Goal: Transaction & Acquisition: Purchase product/service

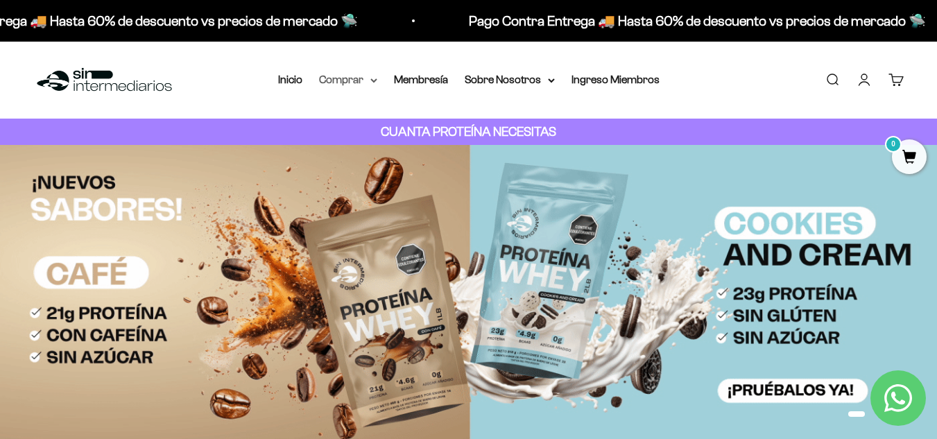
click at [336, 81] on summary "Comprar" at bounding box center [348, 80] width 58 height 18
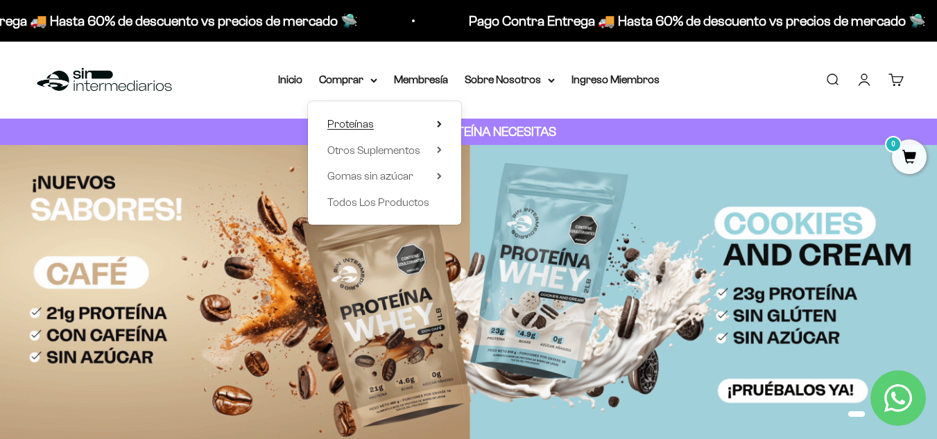
click at [345, 118] on span "Proteínas" at bounding box center [350, 124] width 46 height 12
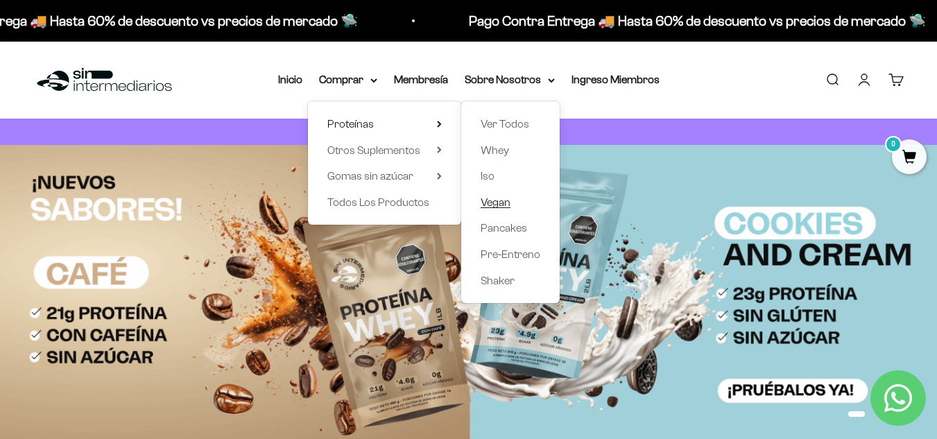
click at [506, 203] on span "Vegan" at bounding box center [495, 202] width 30 height 12
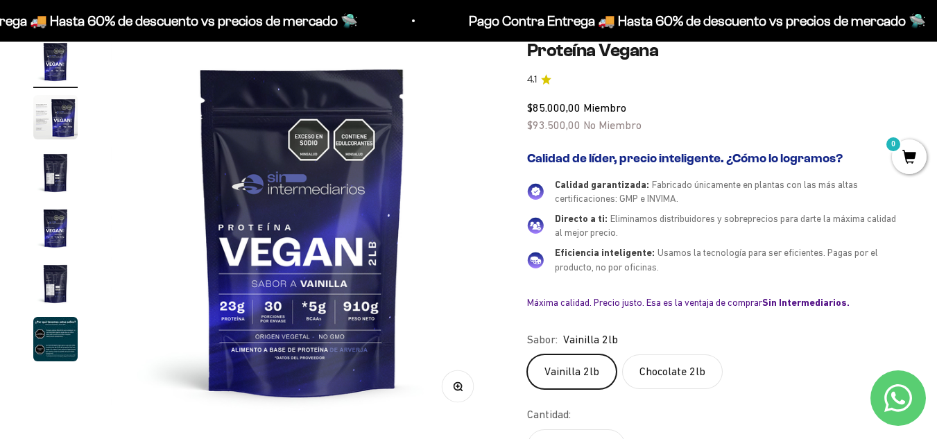
click at [58, 180] on img "Ir al artículo 3" at bounding box center [55, 172] width 44 height 44
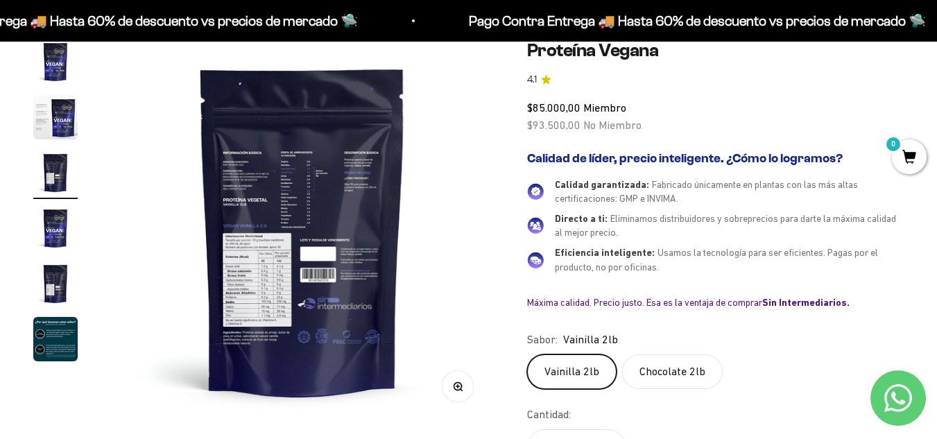
click at [278, 289] on img at bounding box center [302, 231] width 383 height 383
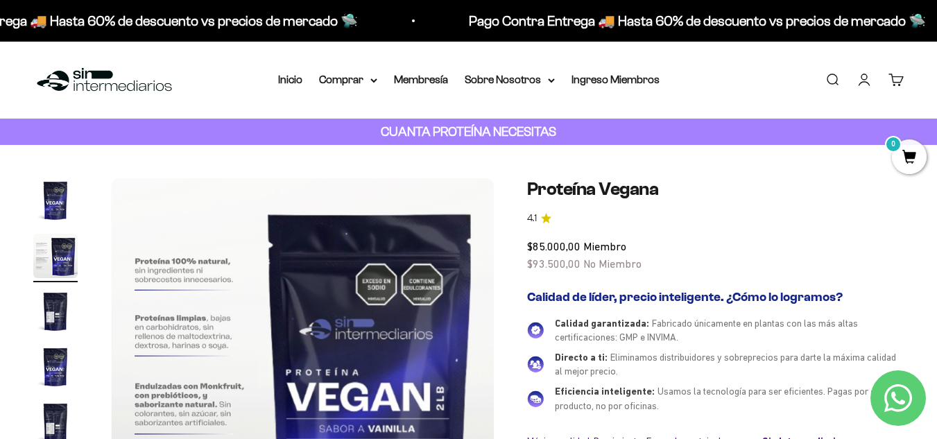
click at [69, 259] on img "Ir al artículo 2" at bounding box center [55, 256] width 44 height 44
click at [58, 205] on img "Ir al artículo 1" at bounding box center [55, 200] width 44 height 44
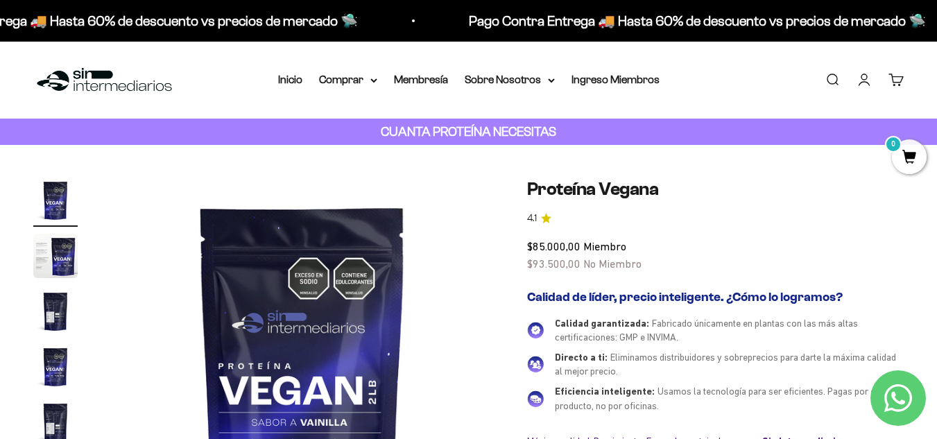
click at [62, 259] on img "Ir al artículo 2" at bounding box center [55, 256] width 44 height 44
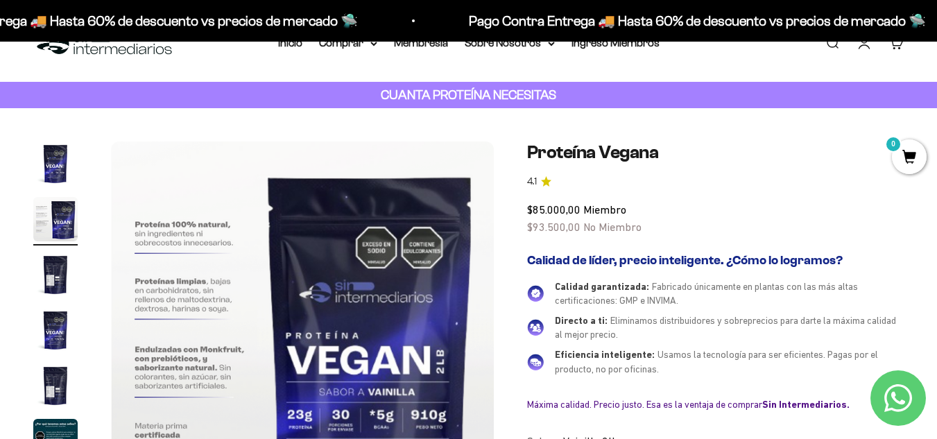
scroll to position [69, 0]
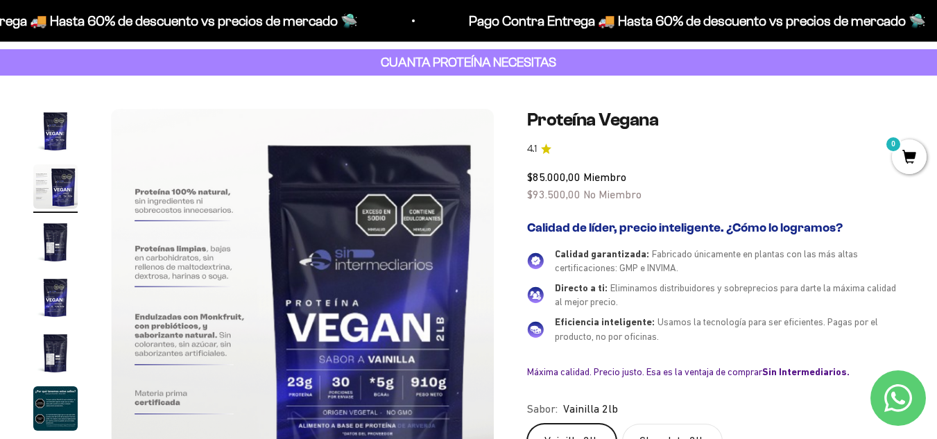
click at [47, 238] on img "Ir al artículo 3" at bounding box center [55, 242] width 44 height 44
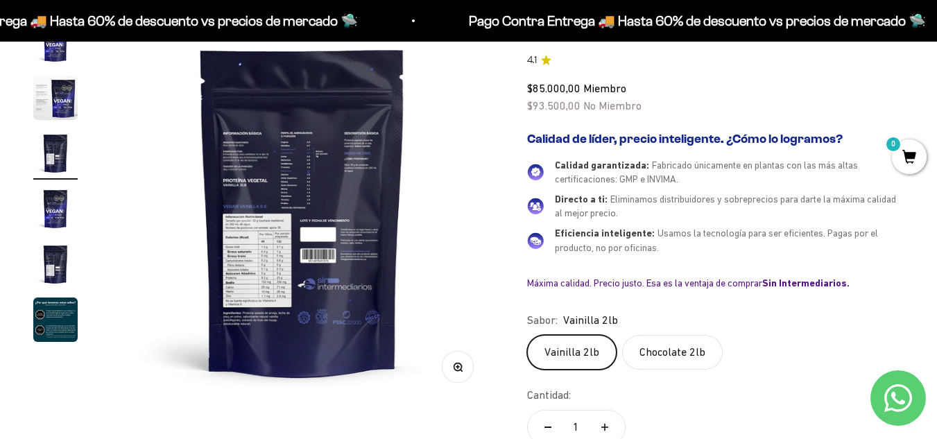
scroll to position [277, 0]
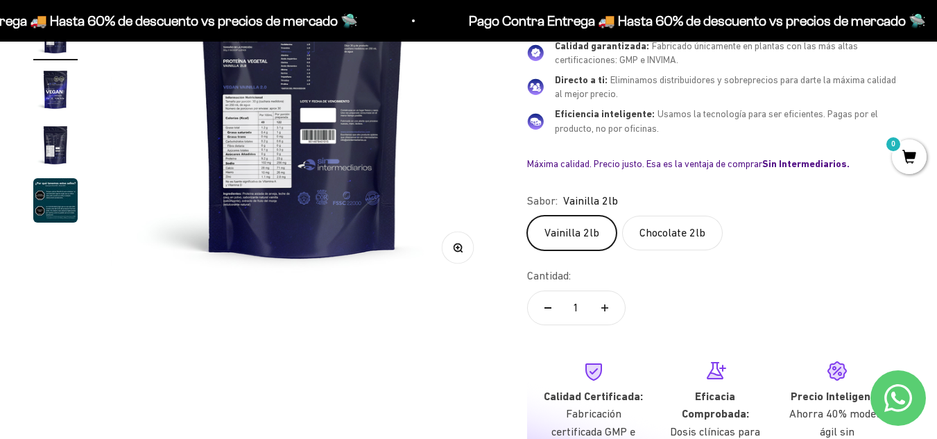
click at [453, 245] on circle "button" at bounding box center [457, 247] width 8 height 8
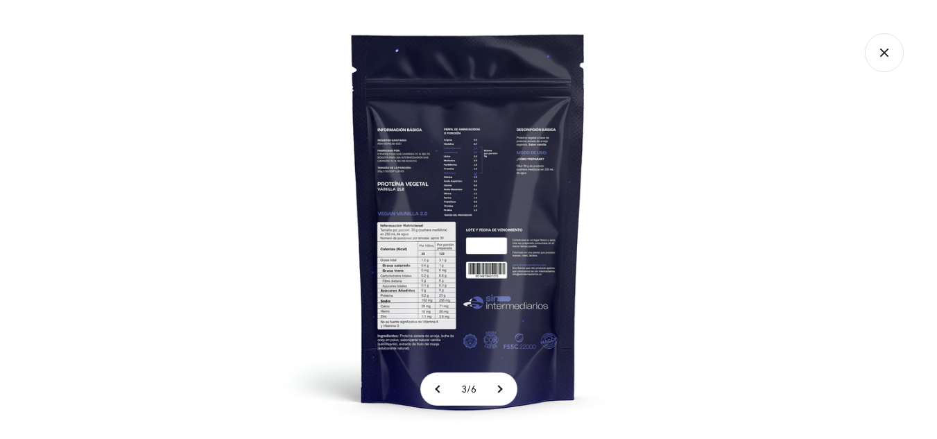
click at [443, 273] on img at bounding box center [468, 219] width 439 height 439
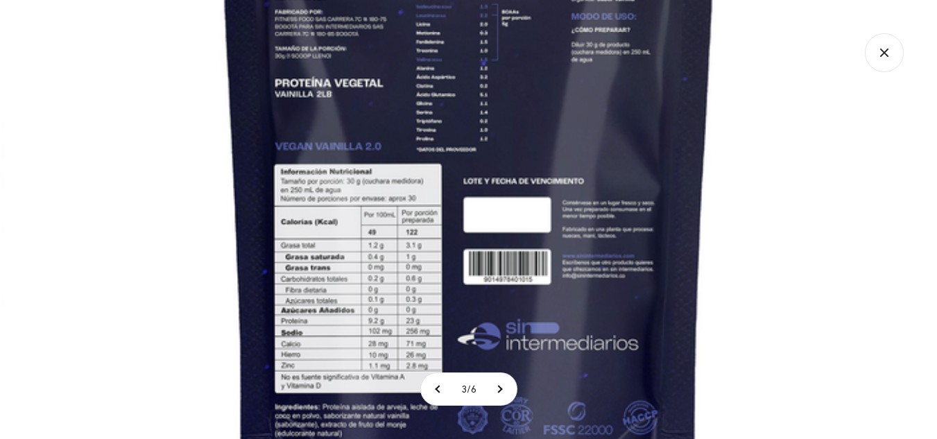
click at [443, 273] on img at bounding box center [469, 159] width 936 height 936
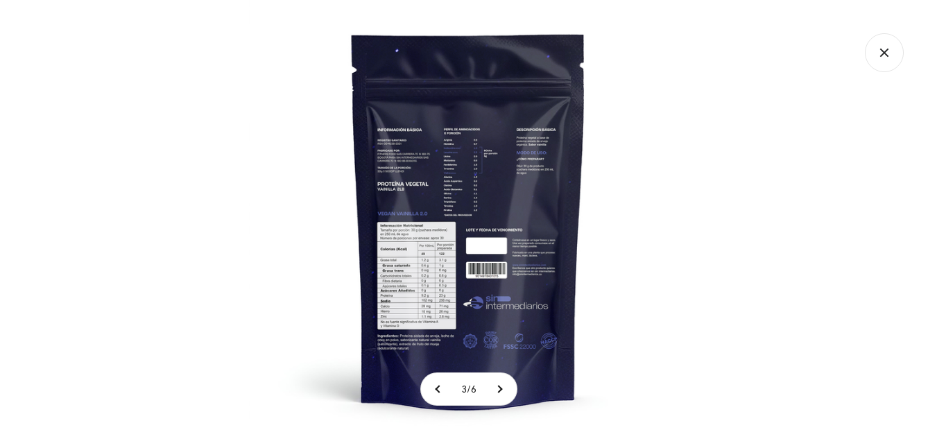
click at [443, 273] on img at bounding box center [468, 219] width 439 height 439
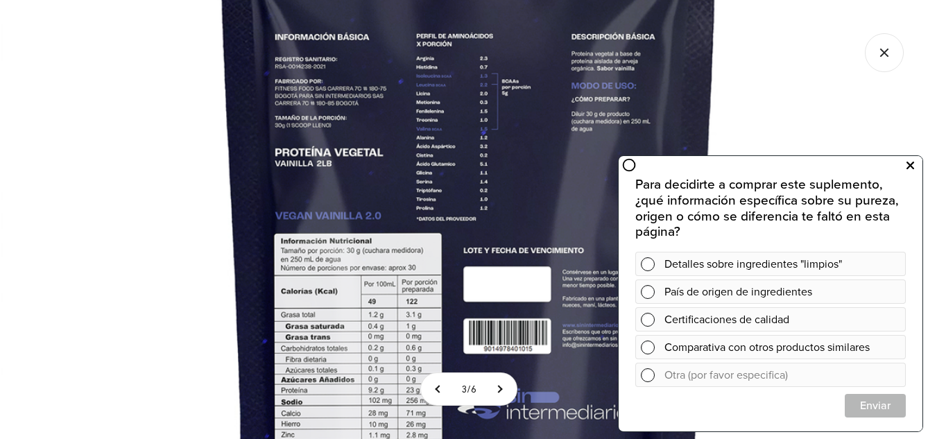
click at [908, 170] on icon at bounding box center [910, 166] width 8 height 18
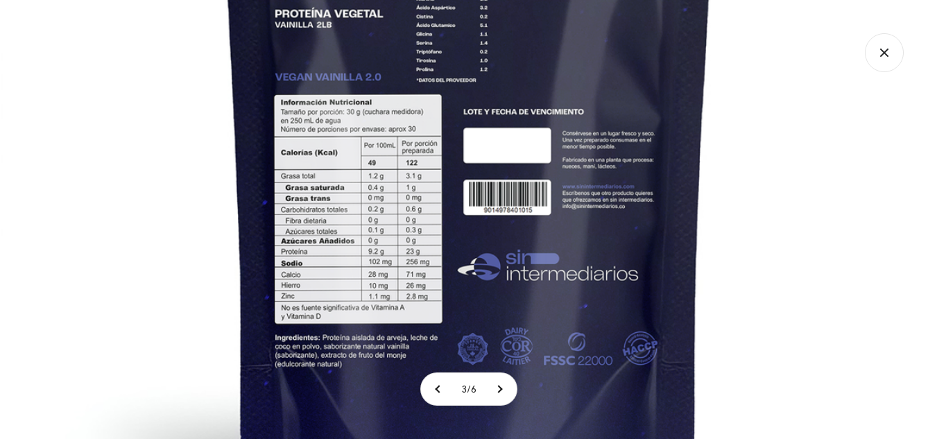
click at [854, 193] on img at bounding box center [469, 89] width 936 height 936
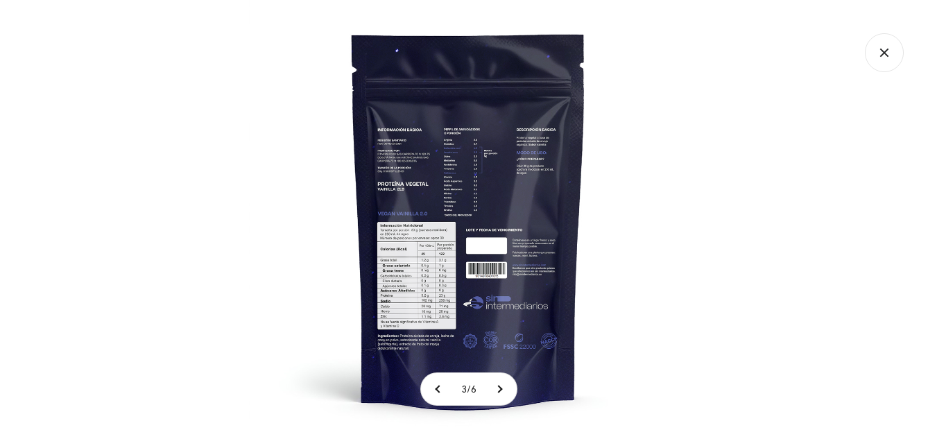
click at [69, 93] on div at bounding box center [468, 219] width 937 height 439
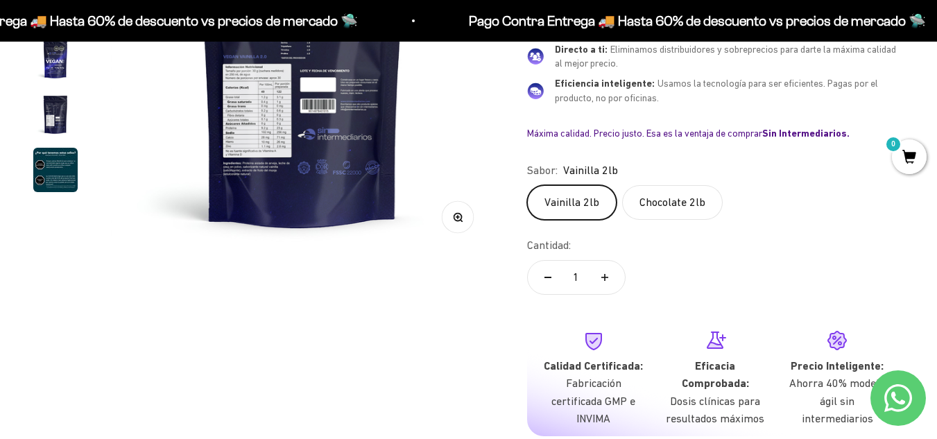
scroll to position [347, 0]
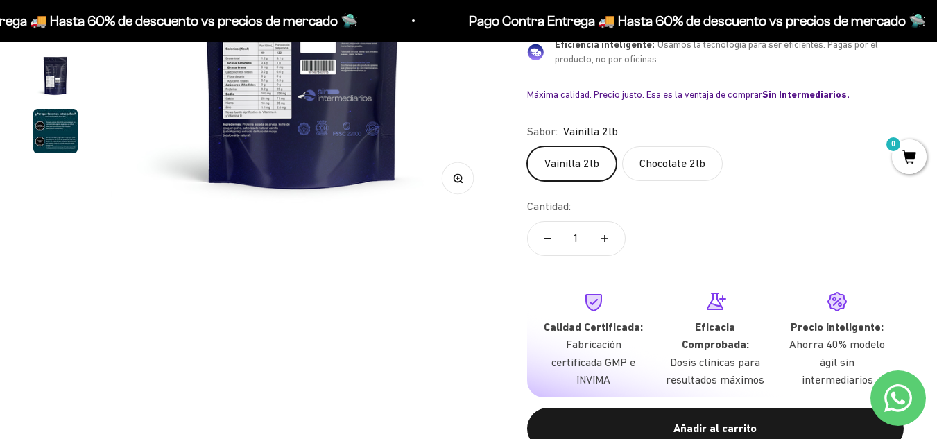
click at [644, 164] on label "Chocolate 2lb" at bounding box center [672, 163] width 101 height 35
click at [527, 146] on input "Chocolate 2lb" at bounding box center [526, 146] width 1 height 1
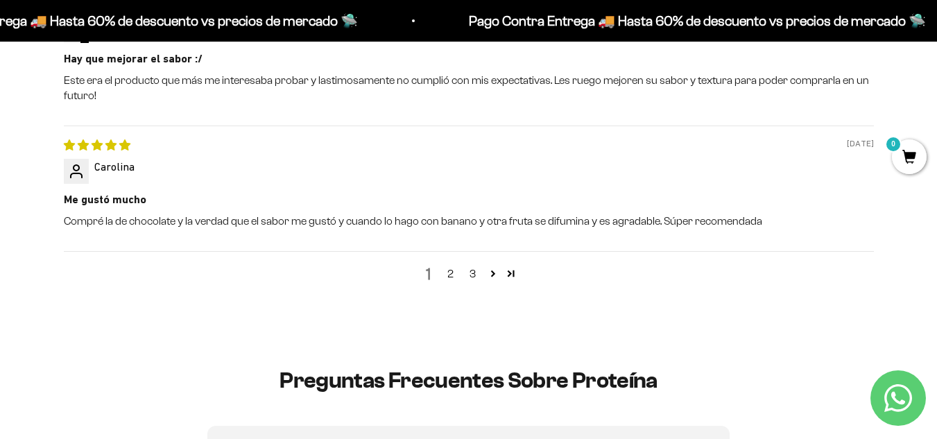
scroll to position [1941, 0]
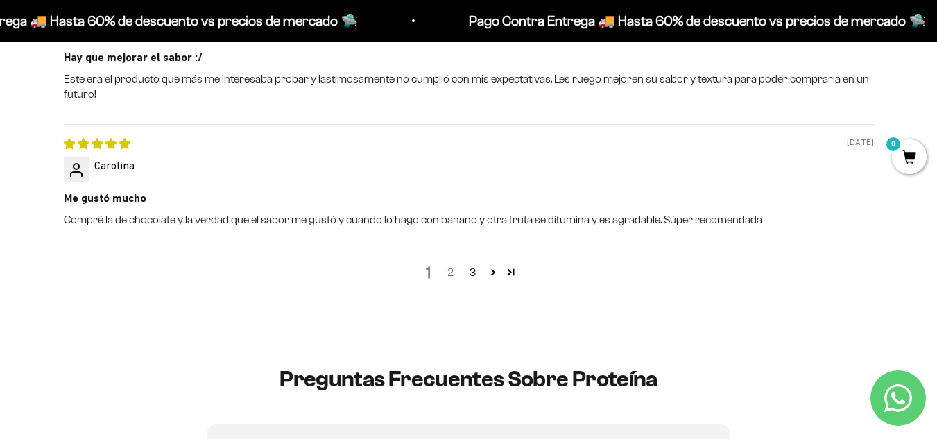
click at [449, 276] on link "2" at bounding box center [451, 272] width 22 height 17
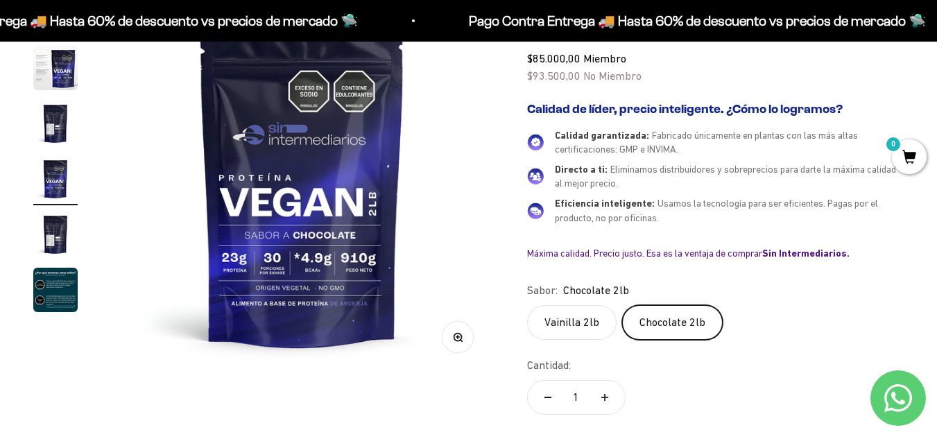
scroll to position [0, 0]
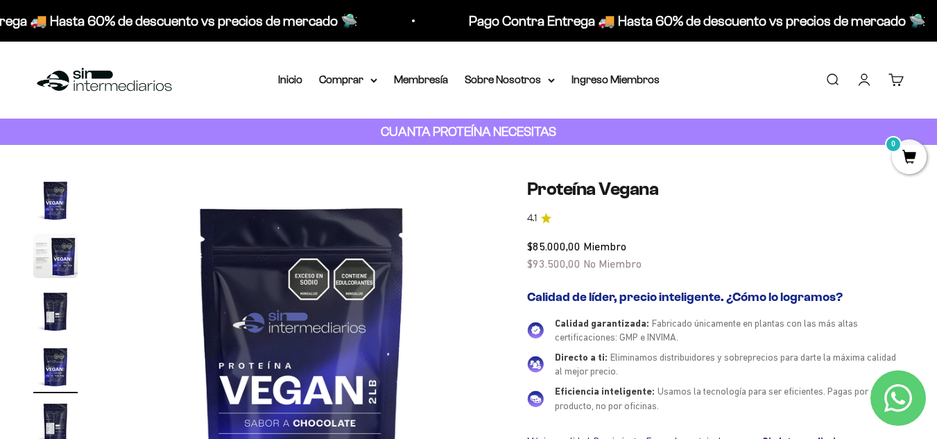
click at [67, 82] on img at bounding box center [104, 80] width 142 height 30
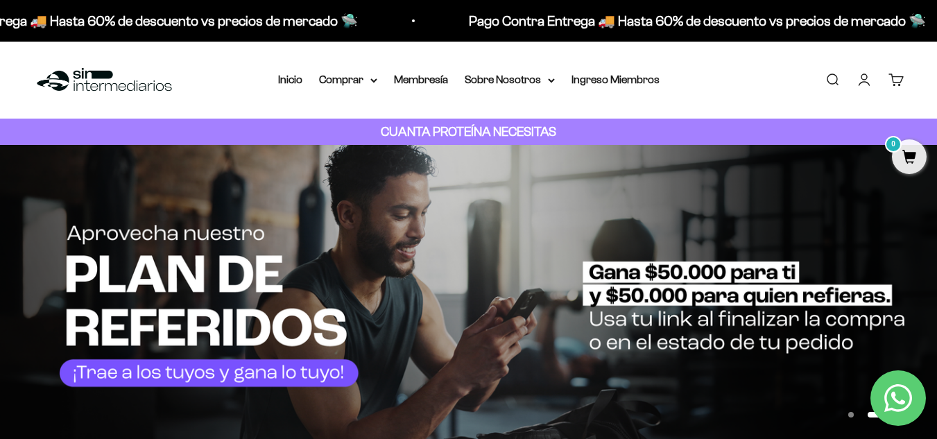
click at [39, 274] on img at bounding box center [468, 298] width 937 height 306
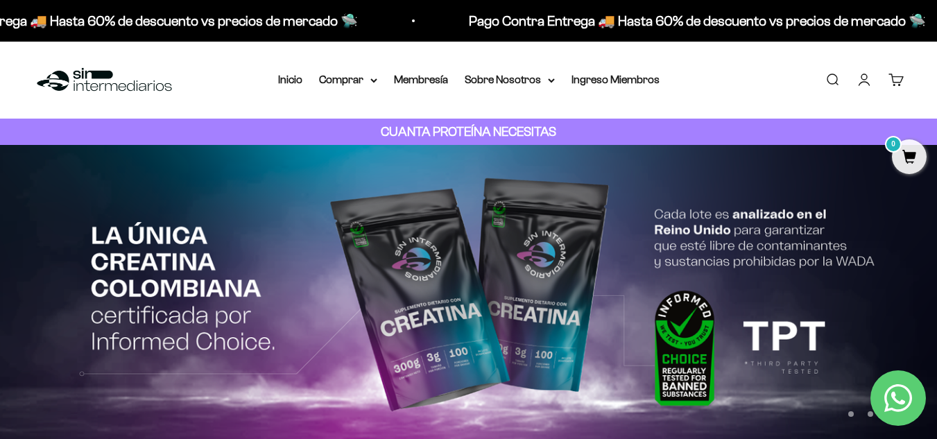
click at [126, 270] on img at bounding box center [468, 297] width 937 height 305
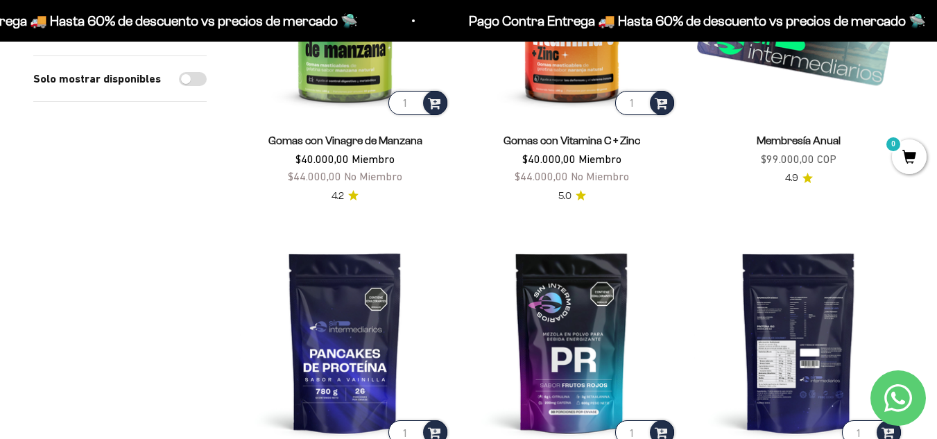
scroll to position [1109, 0]
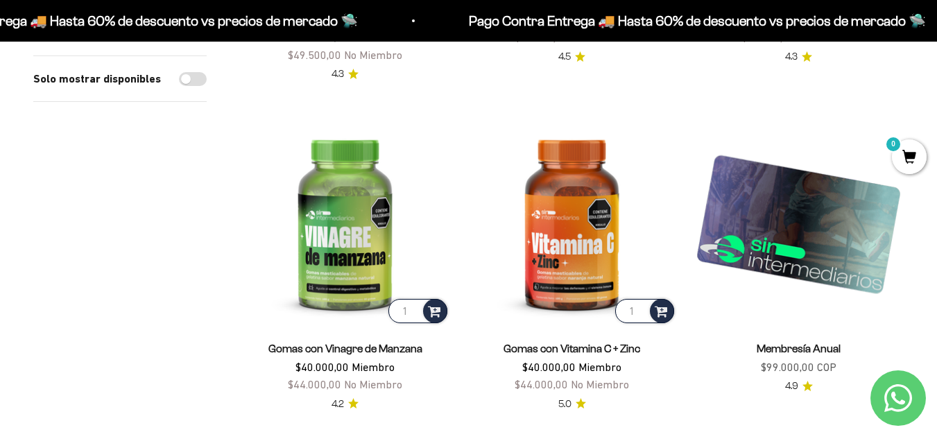
click at [808, 217] on img at bounding box center [798, 221] width 210 height 210
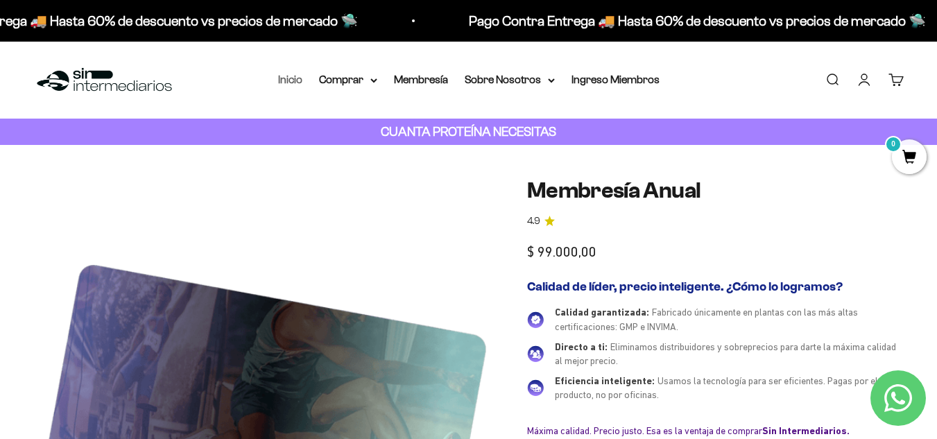
click at [297, 78] on link "Inicio" at bounding box center [290, 79] width 24 height 12
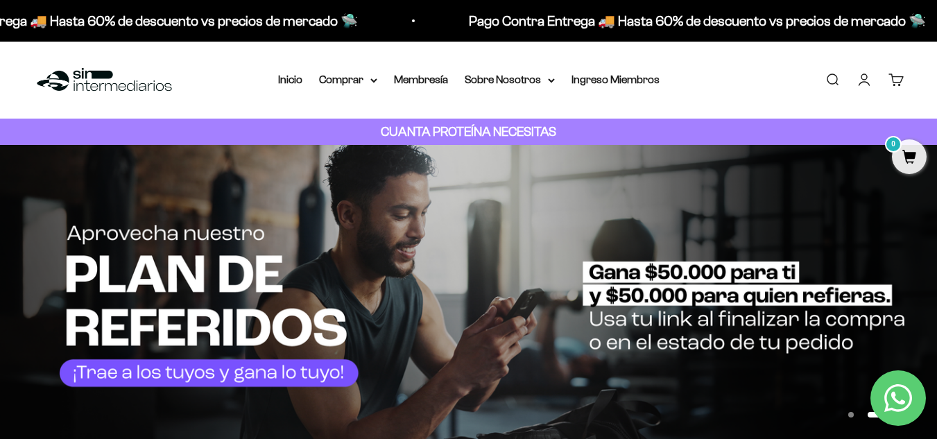
click at [785, 59] on div "Menú Buscar Inicio Comprar Proteínas Ver Todos Whey Iso Vegan Pancakes Pre-Entr…" at bounding box center [468, 80] width 937 height 77
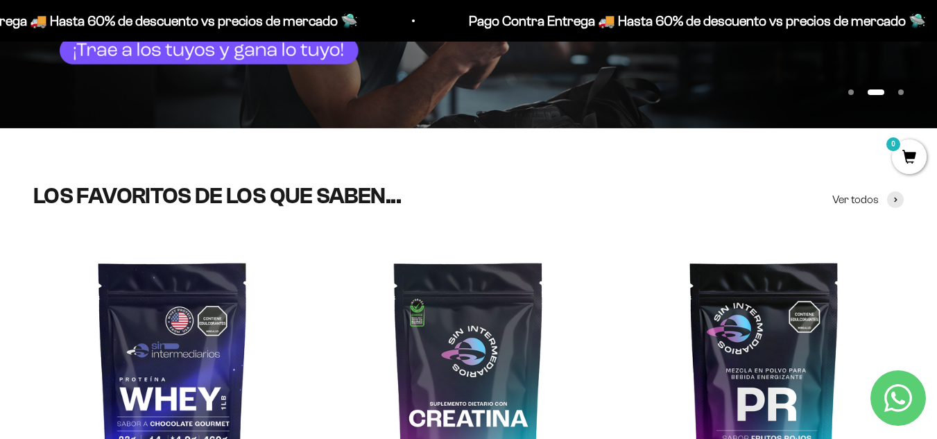
scroll to position [555, 0]
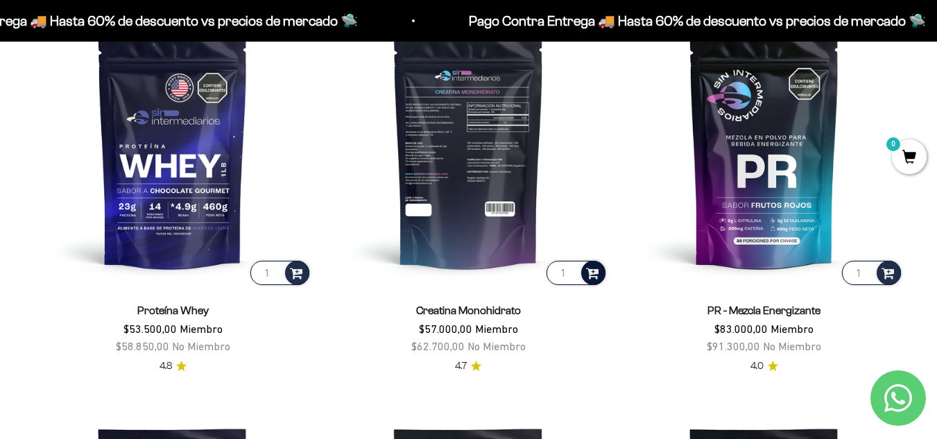
click at [591, 277] on span at bounding box center [592, 272] width 13 height 16
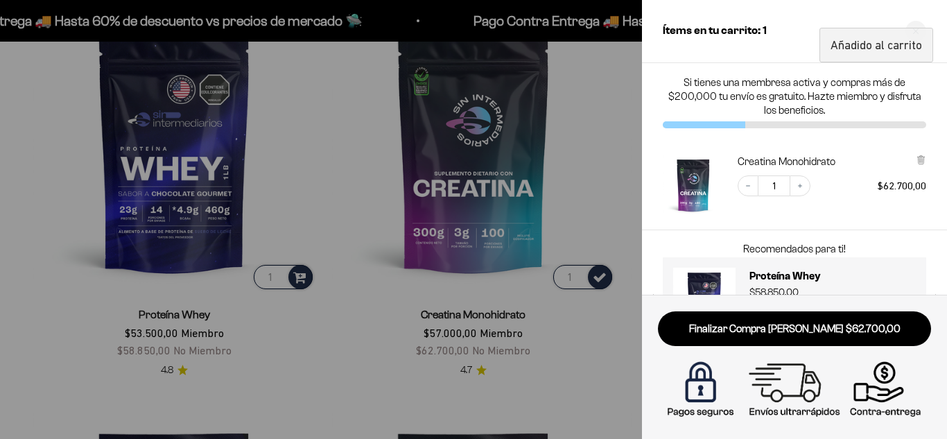
click at [628, 150] on div at bounding box center [473, 219] width 947 height 439
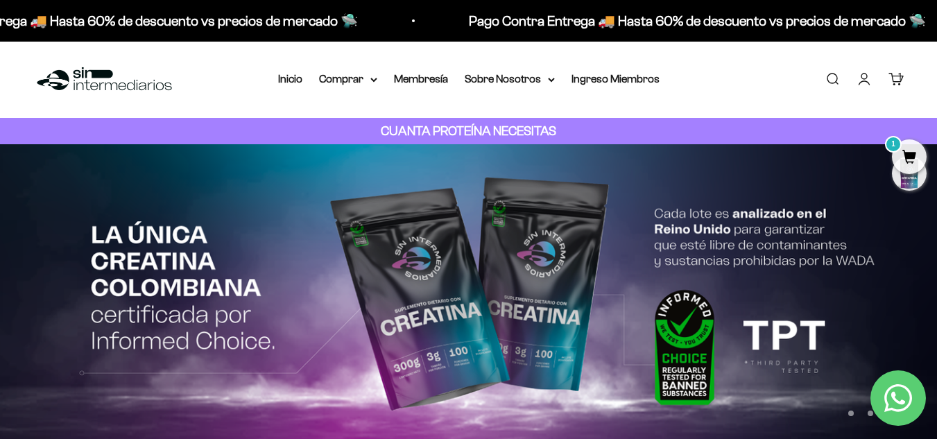
scroll to position [0, 0]
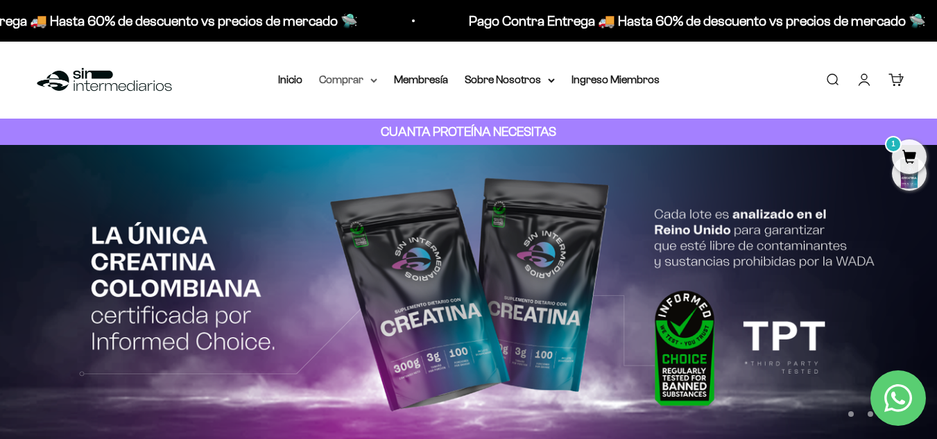
click at [356, 71] on summary "Comprar" at bounding box center [348, 80] width 58 height 18
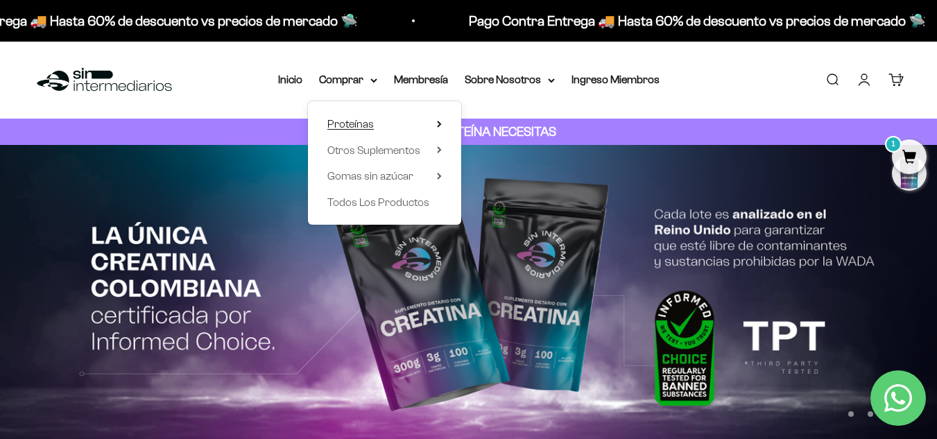
click at [369, 122] on span "Proteínas" at bounding box center [350, 124] width 46 height 12
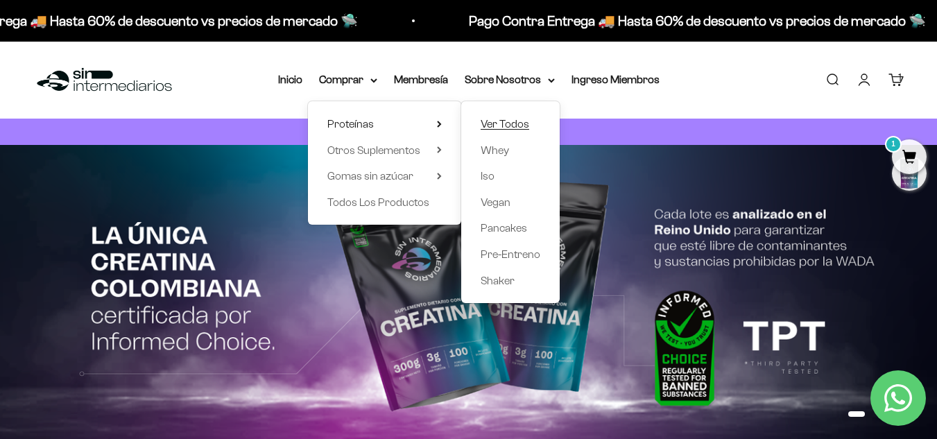
click at [498, 124] on span "Ver Todos" at bounding box center [504, 124] width 49 height 12
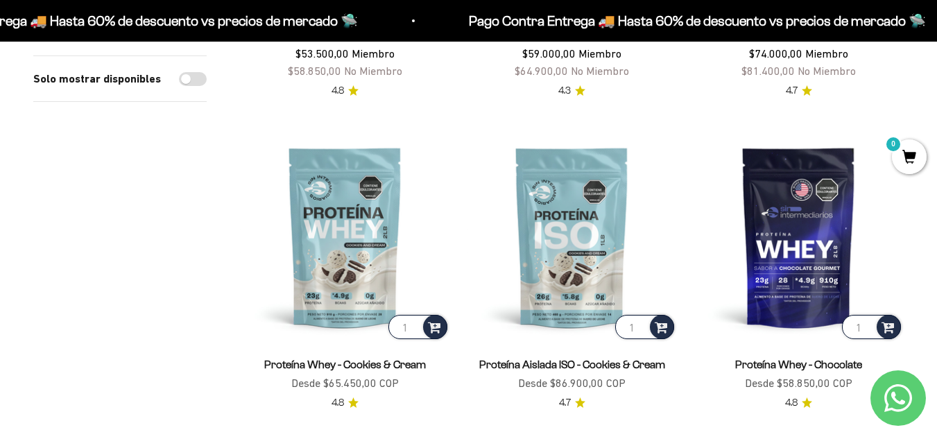
scroll to position [763, 0]
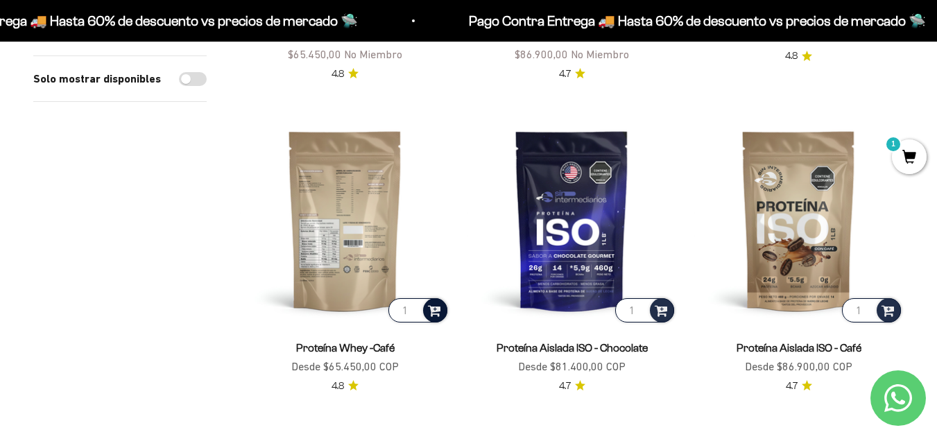
click at [438, 311] on span at bounding box center [434, 310] width 13 height 16
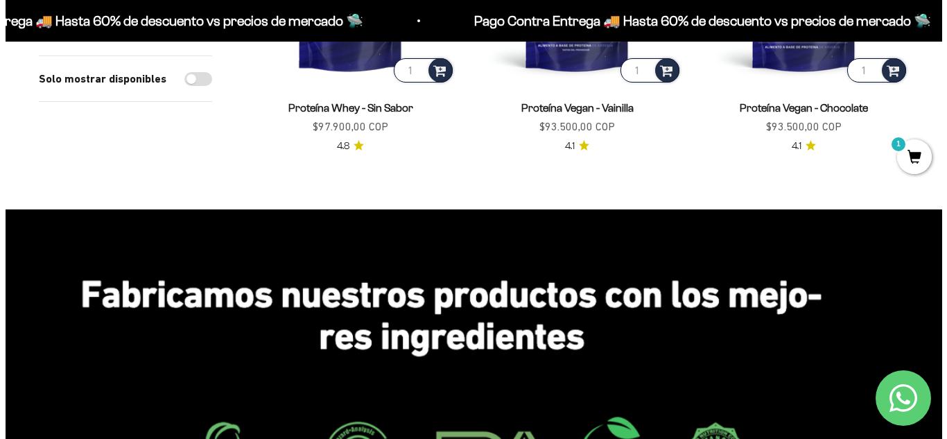
scroll to position [1179, 0]
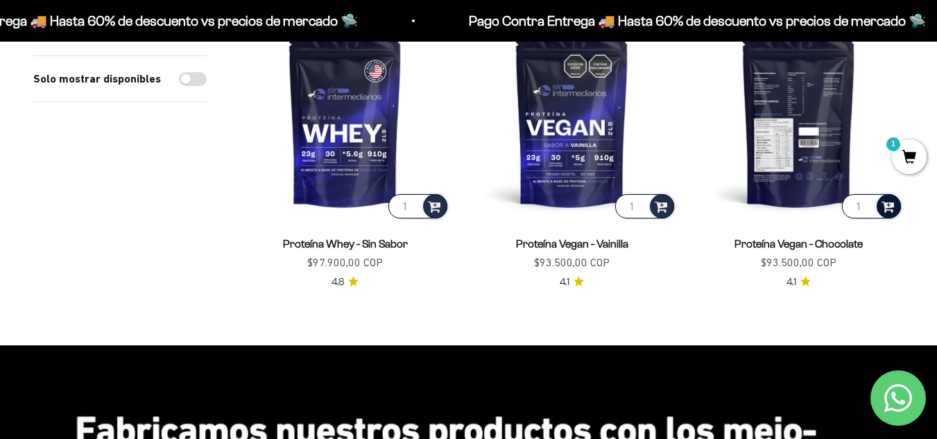
click at [889, 209] on span at bounding box center [887, 206] width 13 height 16
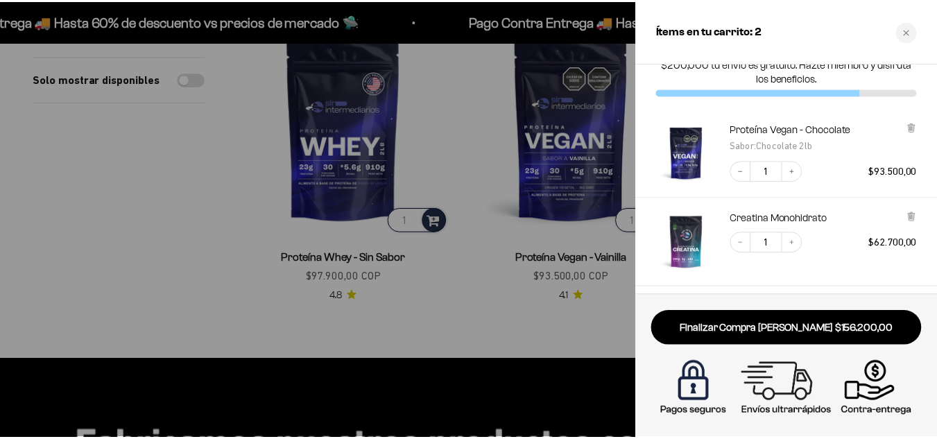
scroll to position [7, 0]
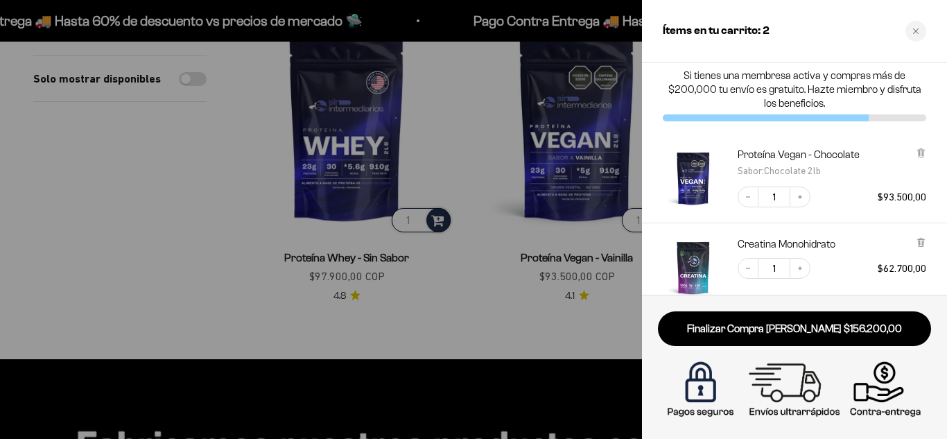
click at [64, 178] on div at bounding box center [473, 219] width 947 height 439
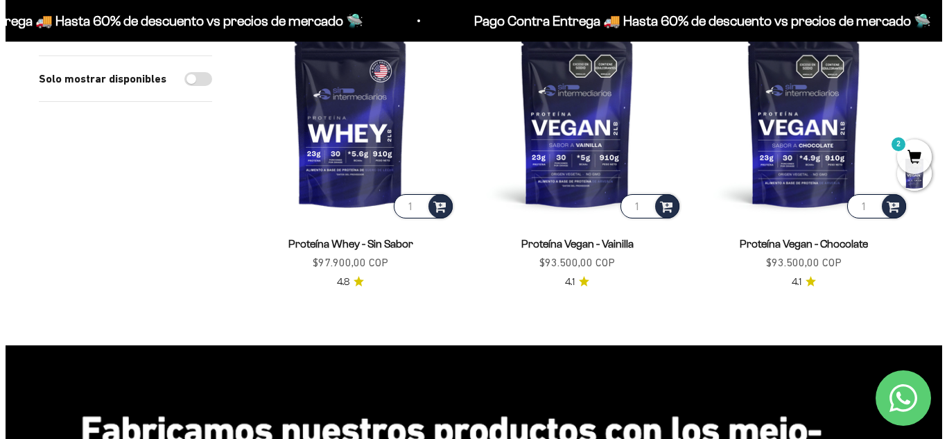
scroll to position [763, 0]
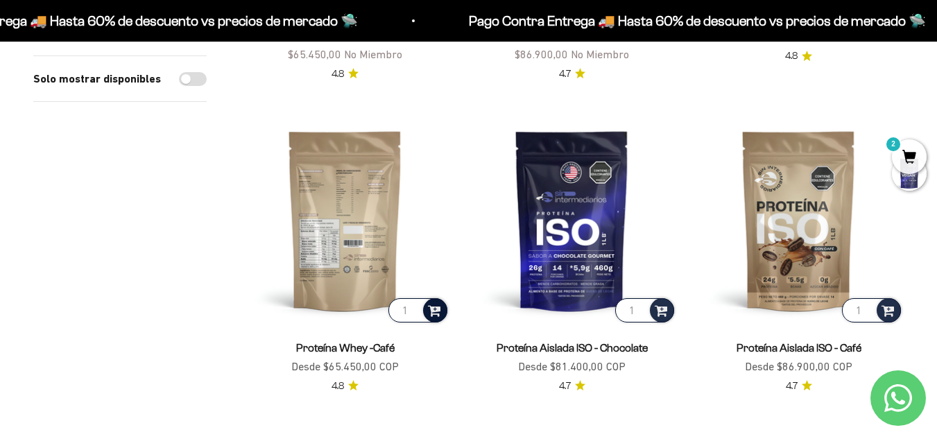
click at [435, 311] on span at bounding box center [434, 310] width 13 height 16
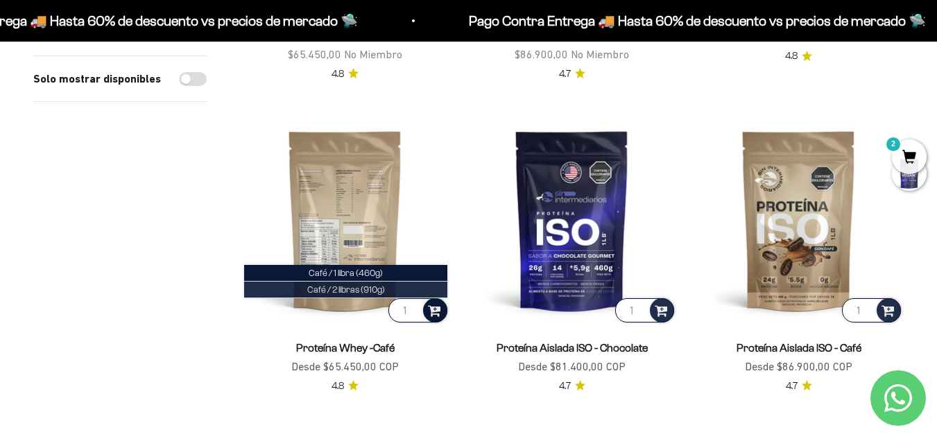
click at [418, 293] on li "Café / 2 libras (910g)" at bounding box center [345, 289] width 203 height 17
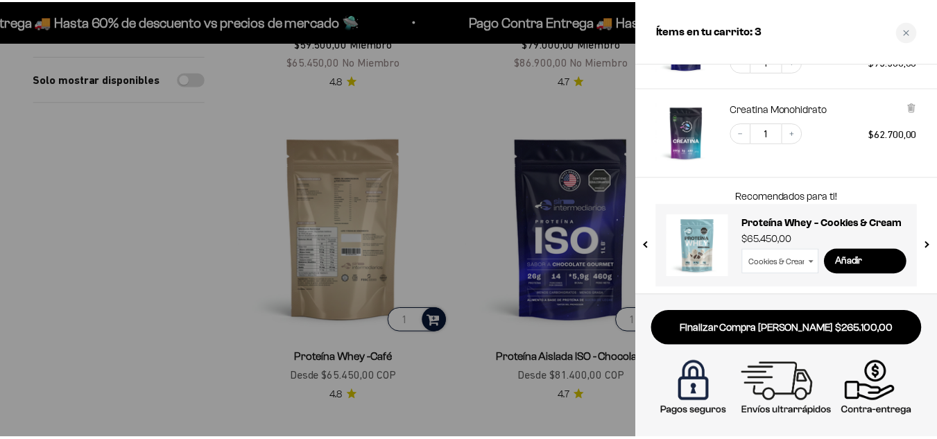
scroll to position [223, 0]
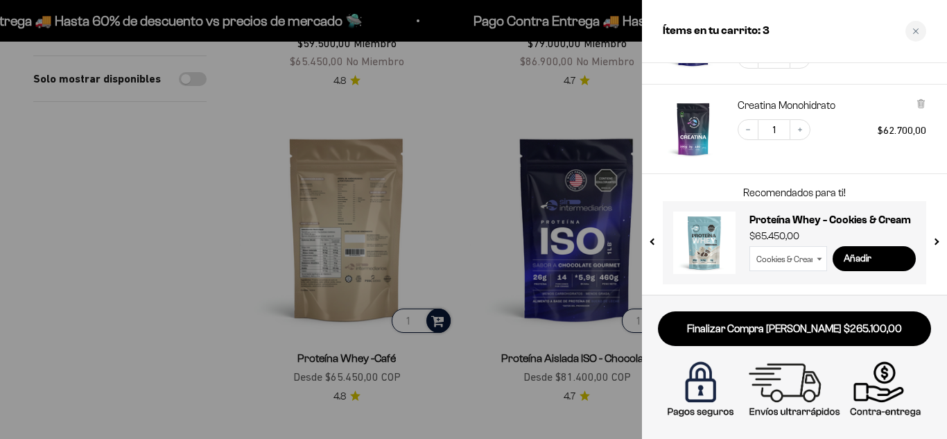
click at [197, 225] on div at bounding box center [473, 219] width 947 height 439
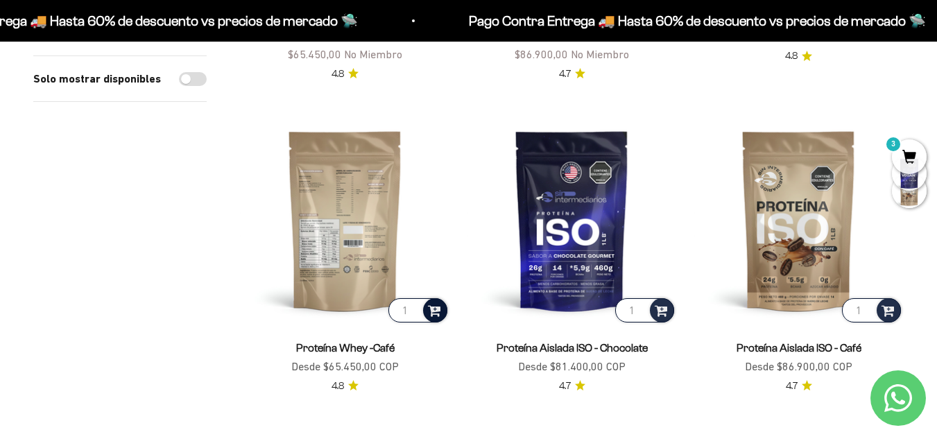
click at [350, 216] on img at bounding box center [345, 220] width 210 height 210
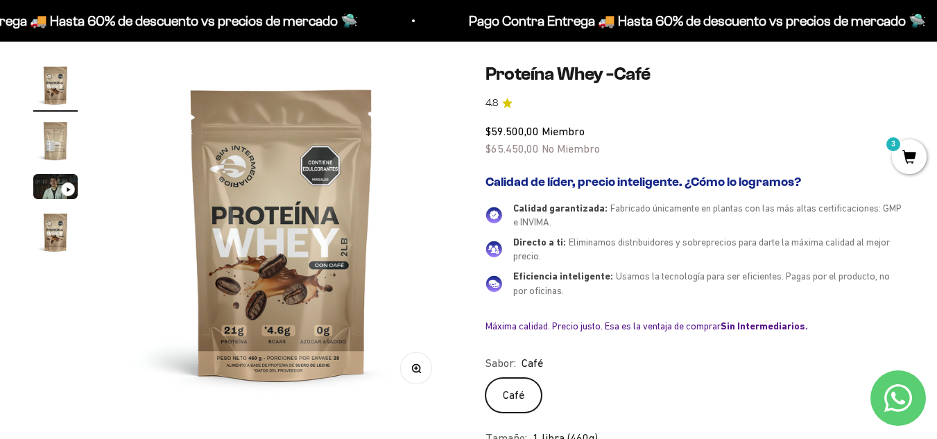
scroll to position [139, 0]
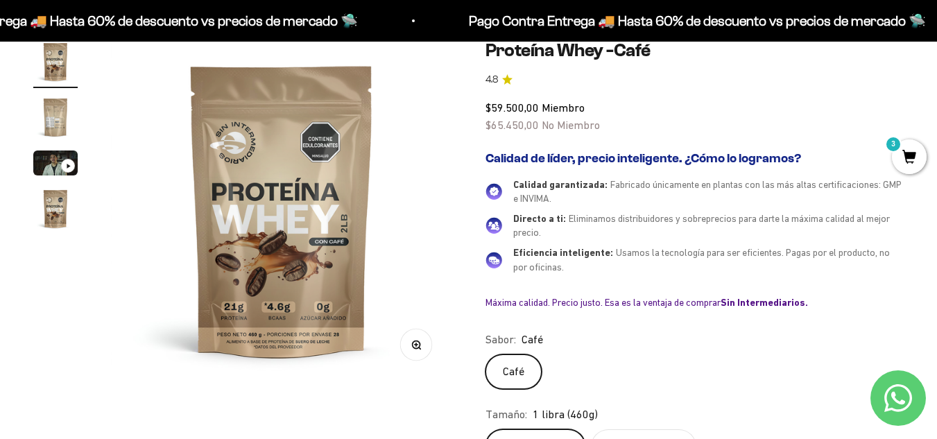
click at [55, 203] on img "Ir al artículo 4" at bounding box center [55, 208] width 44 height 44
click at [64, 99] on img "Ir al artículo 2" at bounding box center [55, 117] width 44 height 44
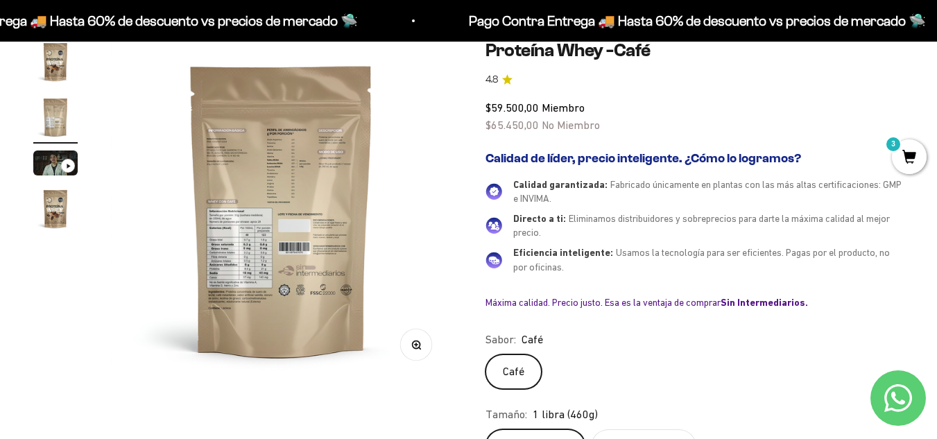
click at [314, 134] on img at bounding box center [281, 210] width 341 height 341
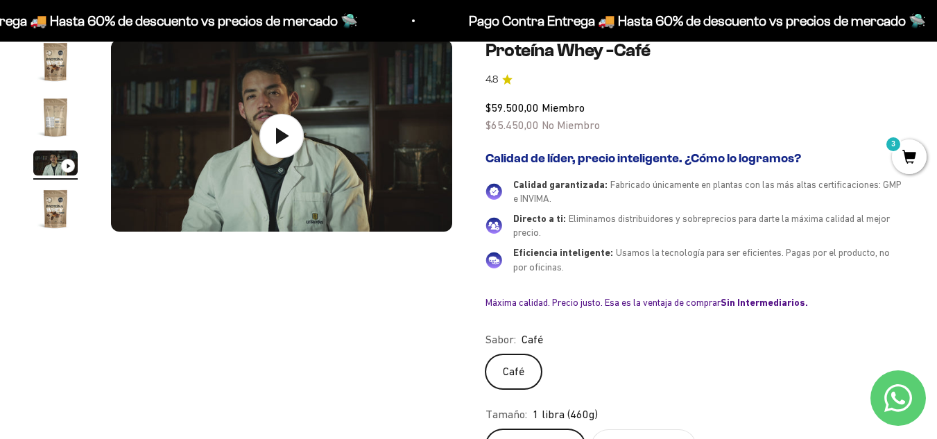
click at [69, 121] on img "Ir al artículo 2" at bounding box center [55, 117] width 44 height 44
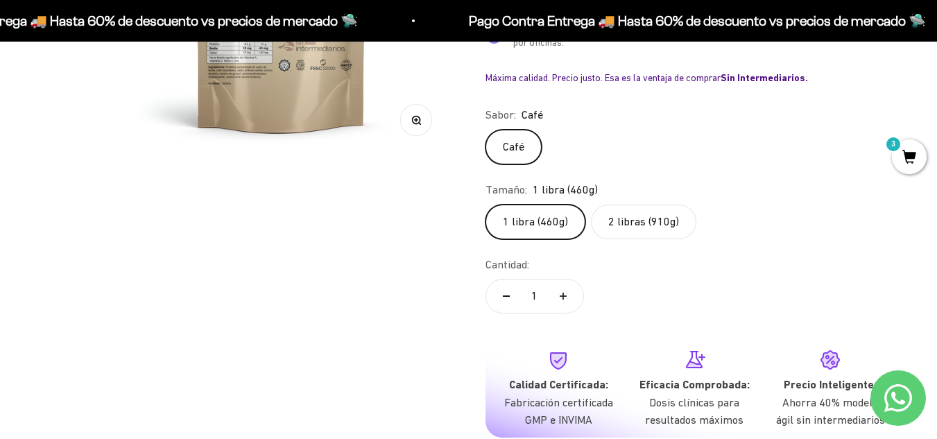
scroll to position [347, 0]
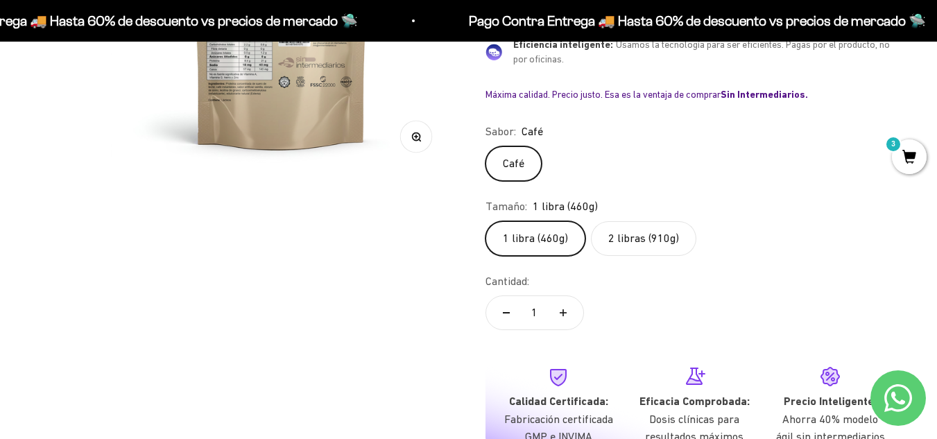
click at [566, 318] on button "Aumentar cantidad" at bounding box center [563, 312] width 40 height 33
type input "3"
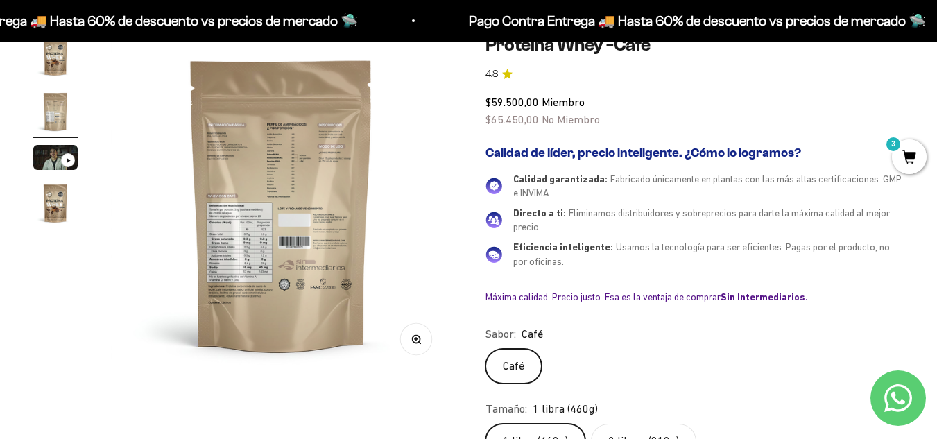
scroll to position [139, 0]
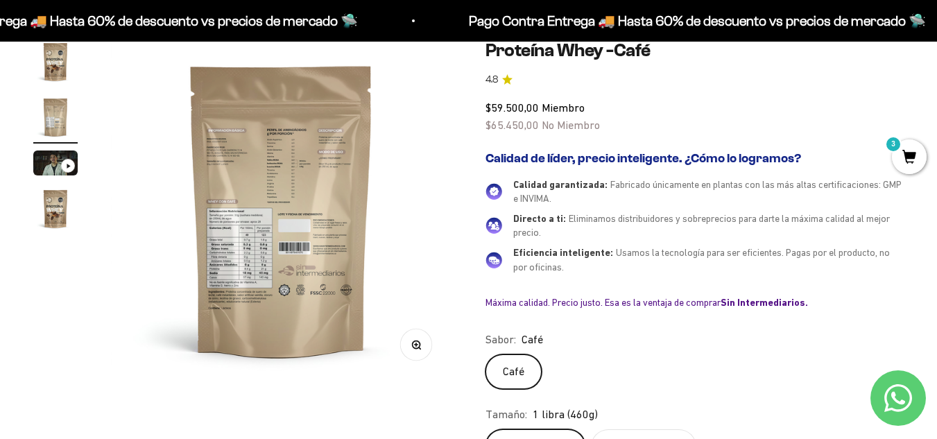
click at [293, 220] on img at bounding box center [281, 210] width 341 height 341
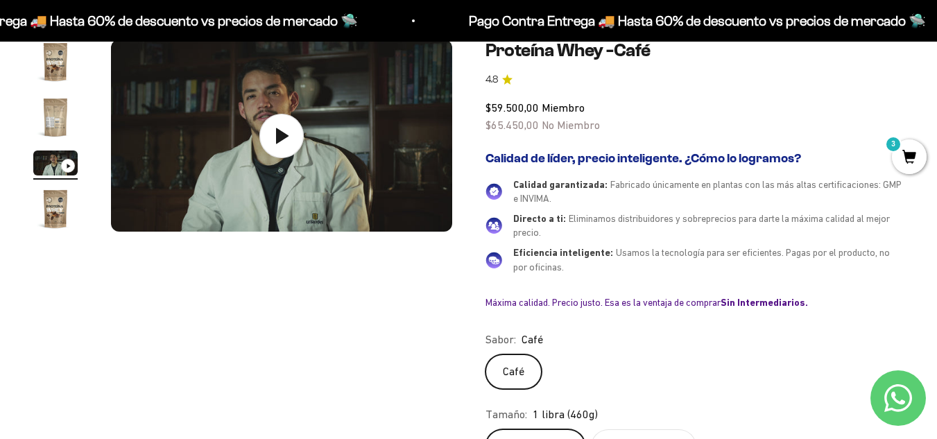
click at [64, 122] on img "Ir al artículo 2" at bounding box center [55, 117] width 44 height 44
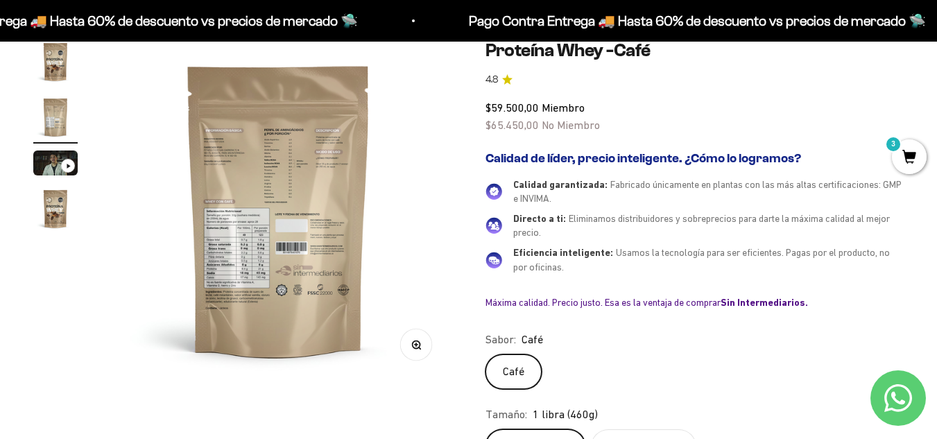
scroll to position [0, 349]
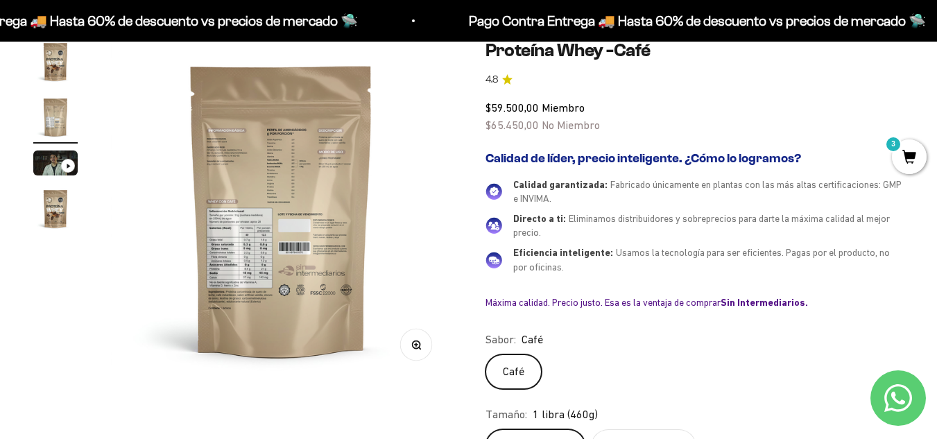
click at [418, 337] on button "Zoom" at bounding box center [415, 344] width 31 height 31
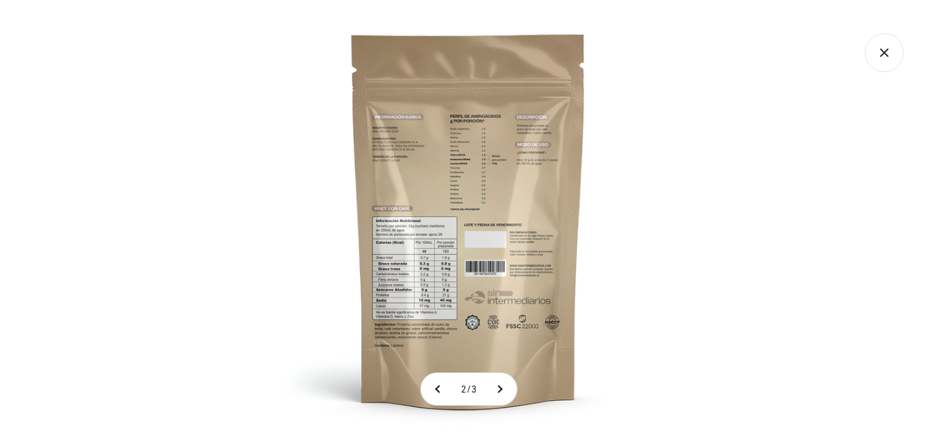
click at [458, 257] on img at bounding box center [468, 219] width 439 height 439
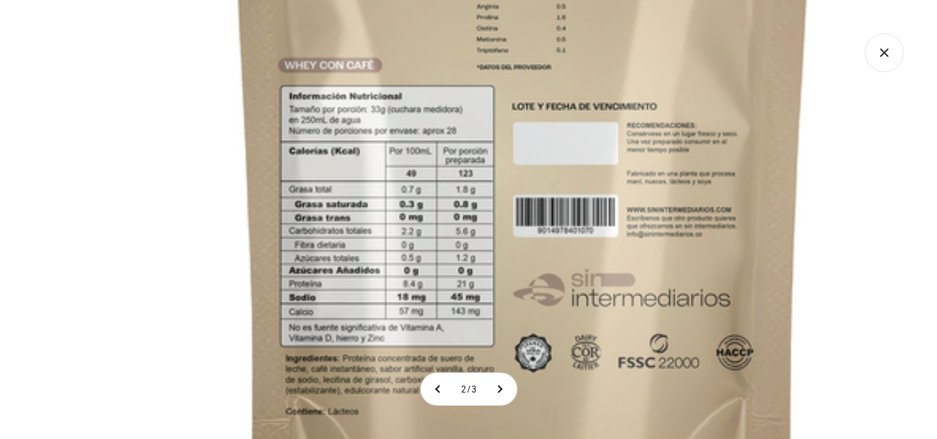
click at [509, 104] on img at bounding box center [522, 92] width 1109 height 1109
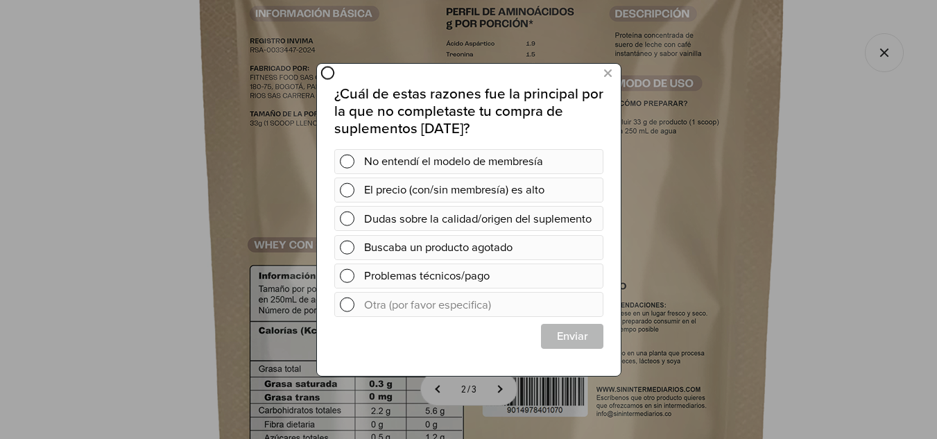
scroll to position [0, 0]
click at [607, 76] on icon at bounding box center [607, 73] width 8 height 19
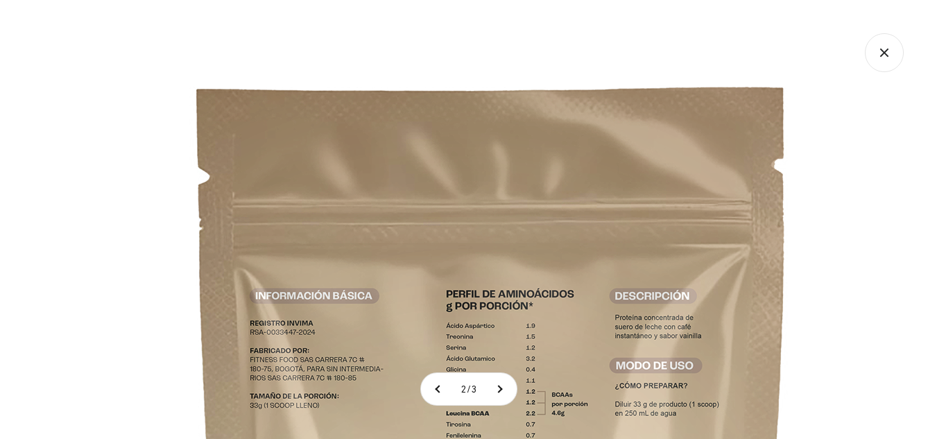
click at [887, 55] on icon "Cerrar galería" at bounding box center [884, 53] width 8 height 8
